Goal: Find contact information: Find contact information

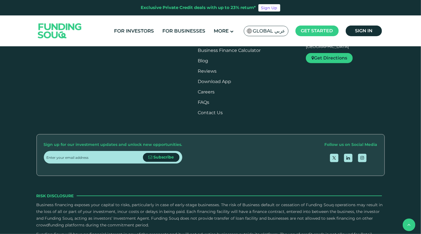
scroll to position [391, 0]
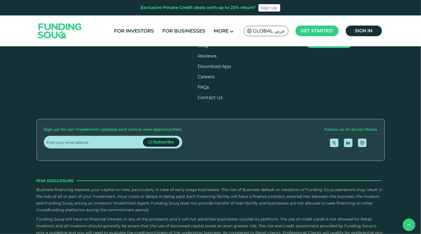
click at [161, 17] on link "For Businesses" at bounding box center [154, 14] width 34 height 5
click at [223, 100] on link "Contact Us" at bounding box center [210, 97] width 25 height 5
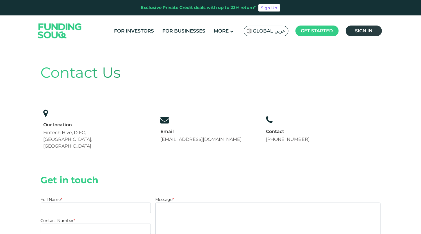
click at [354, 32] on link "Sign in" at bounding box center [364, 31] width 36 height 11
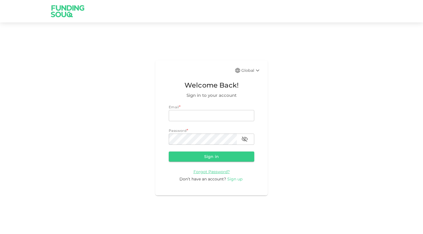
click at [233, 179] on span "Sign up" at bounding box center [234, 179] width 15 height 5
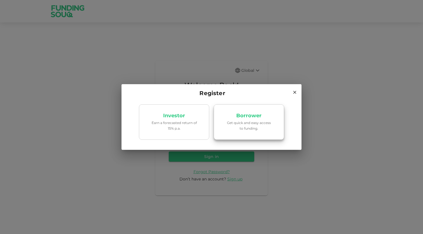
click at [250, 128] on p "Get quick and easy access to funding." at bounding box center [249, 125] width 48 height 11
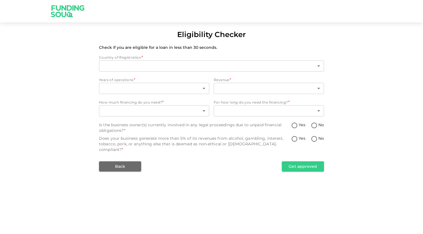
type input "1"
click at [130, 163] on button "Back" at bounding box center [120, 167] width 42 height 10
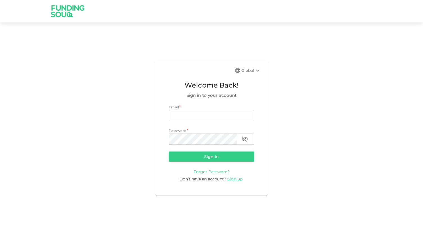
click at [213, 172] on span "Forgot Password?" at bounding box center [211, 171] width 36 height 5
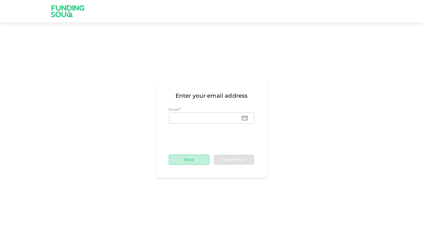
click at [189, 160] on button "Back" at bounding box center [189, 160] width 40 height 10
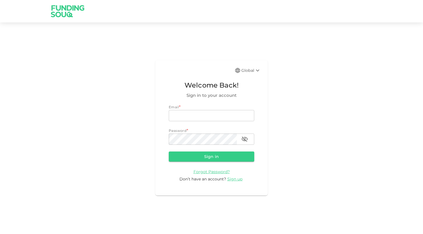
click at [250, 70] on div "Global" at bounding box center [251, 70] width 20 height 7
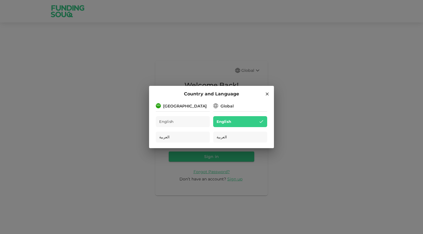
click at [208, 104] on div "[GEOGRAPHIC_DATA]" at bounding box center [183, 105] width 54 height 7
click at [198, 104] on div "[GEOGRAPHIC_DATA]" at bounding box center [183, 105] width 54 height 7
click at [160, 108] on div "[GEOGRAPHIC_DATA]" at bounding box center [183, 105] width 54 height 7
drag, startPoint x: 422, startPoint y: 186, endPoint x: 408, endPoint y: 174, distance: 17.8
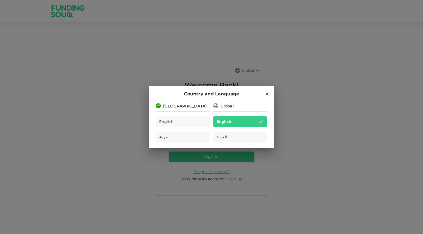
click at [417, 180] on div "Country and Language [GEOGRAPHIC_DATA] English العربية Global English العربية" at bounding box center [211, 117] width 423 height 234
